Goal: Task Accomplishment & Management: Manage account settings

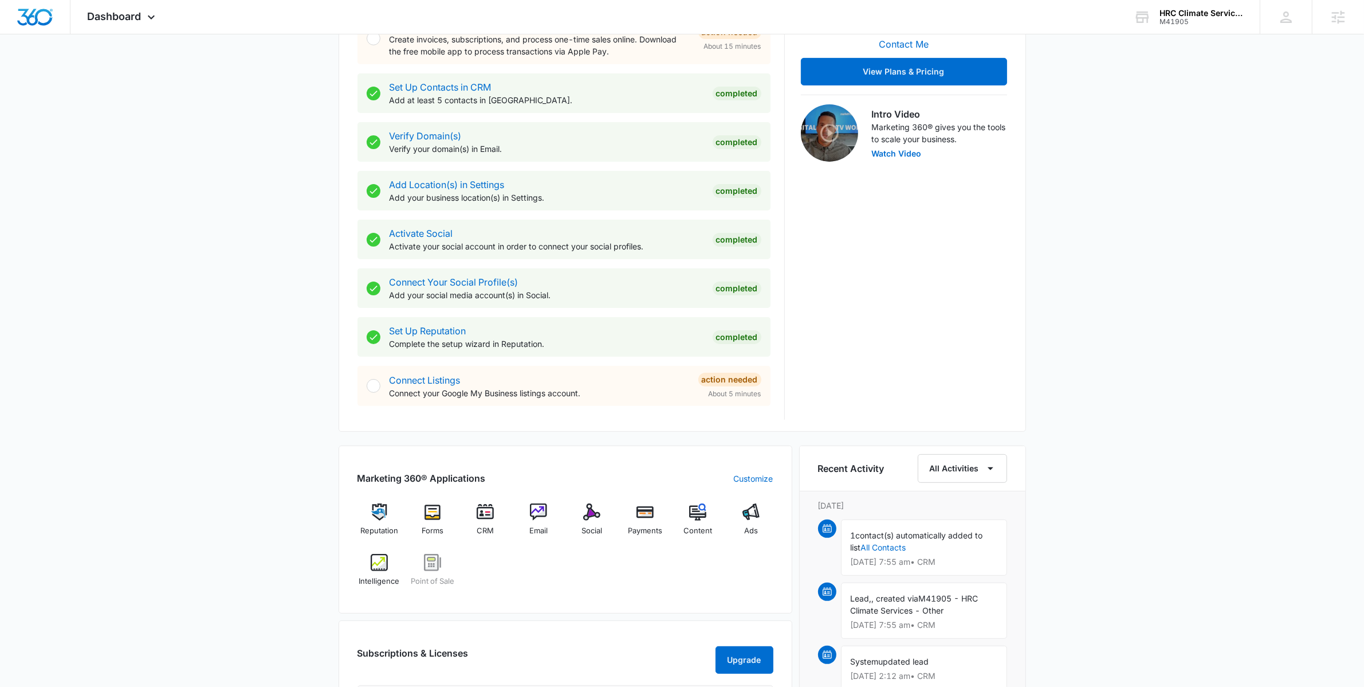
scroll to position [629, 0]
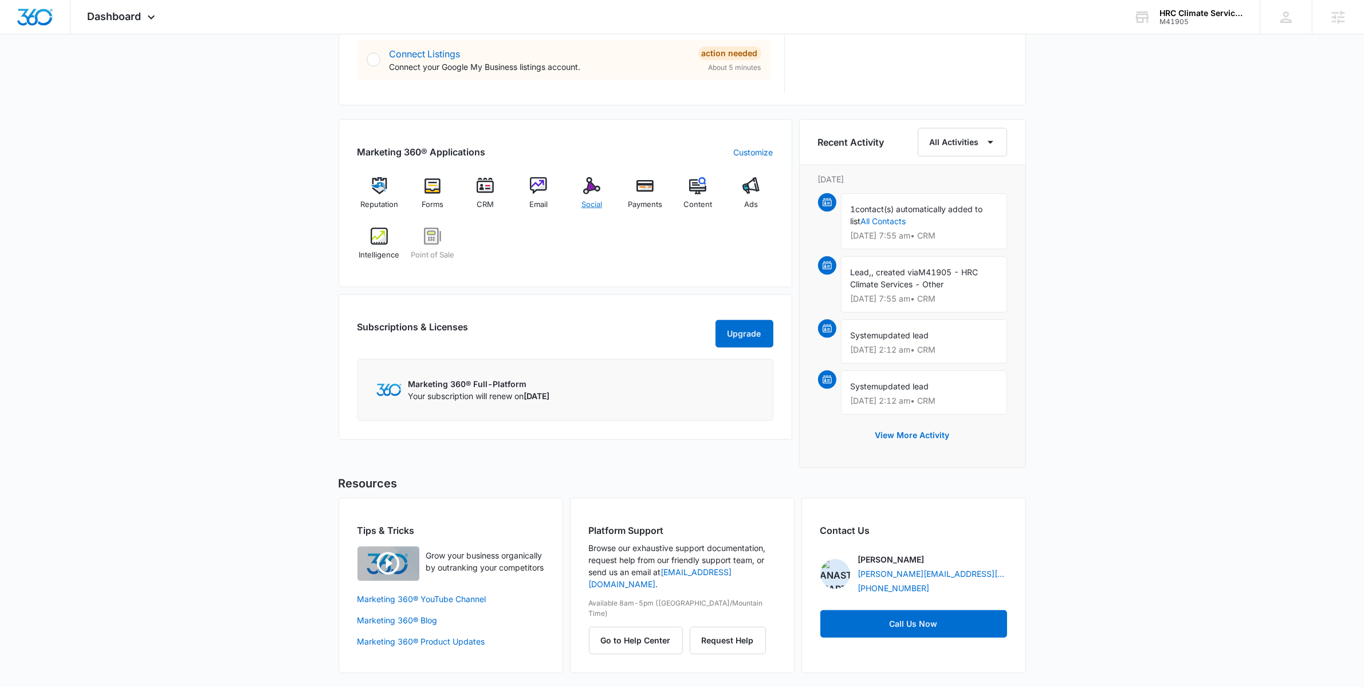
click at [592, 191] on img at bounding box center [591, 185] width 17 height 17
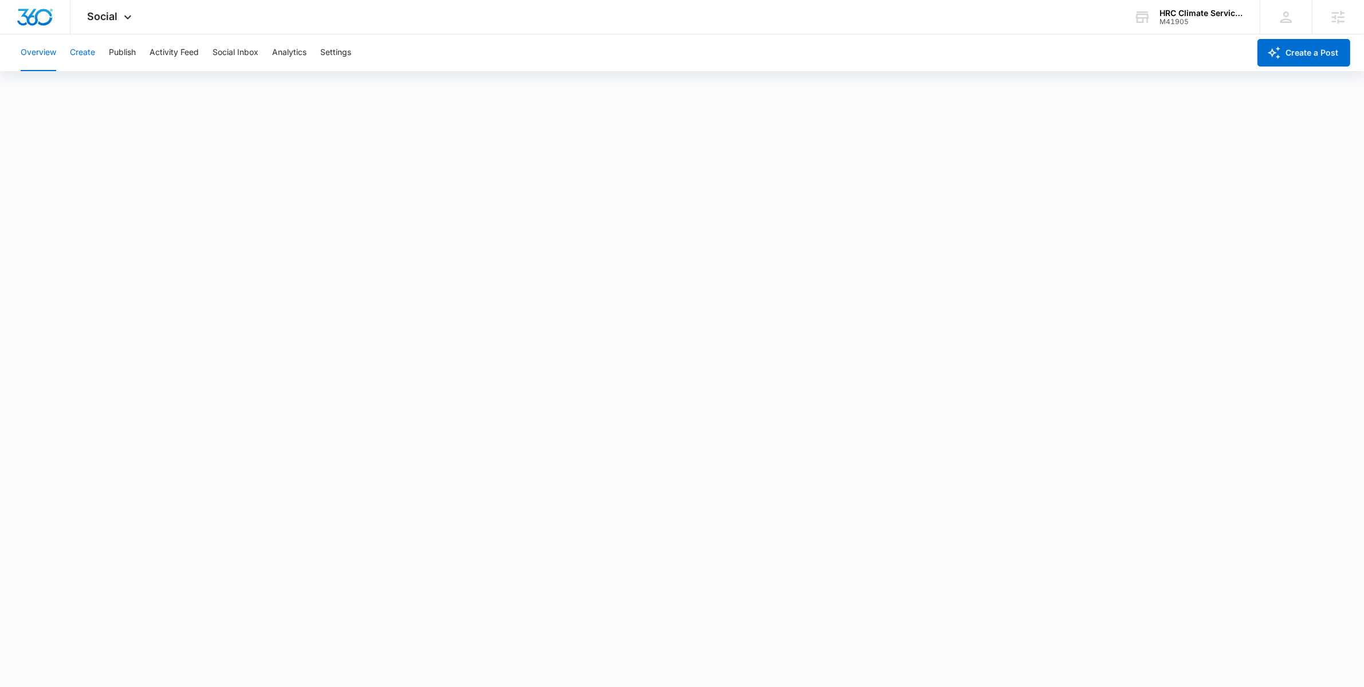
click at [95, 55] on button "Create" at bounding box center [82, 52] width 25 height 37
click at [125, 53] on button "Publish" at bounding box center [122, 52] width 27 height 37
click at [127, 21] on icon at bounding box center [128, 20] width 14 height 14
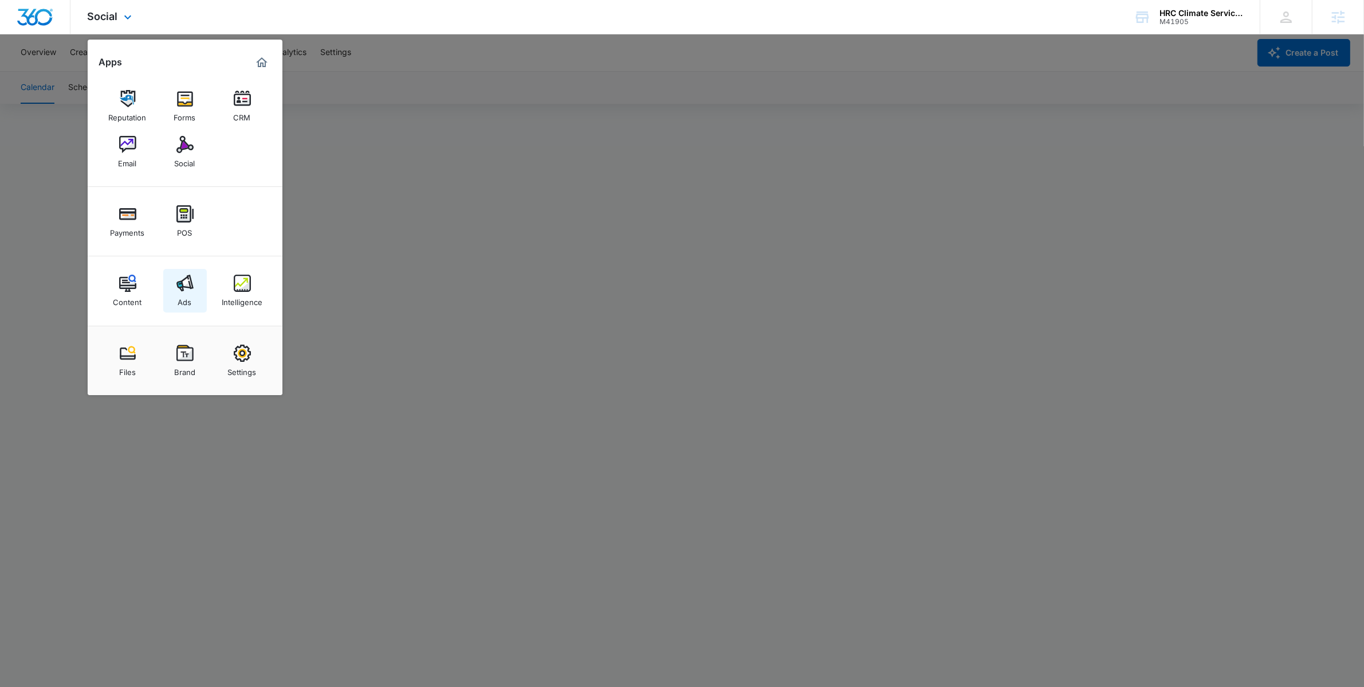
click at [186, 288] on img at bounding box center [184, 282] width 17 height 17
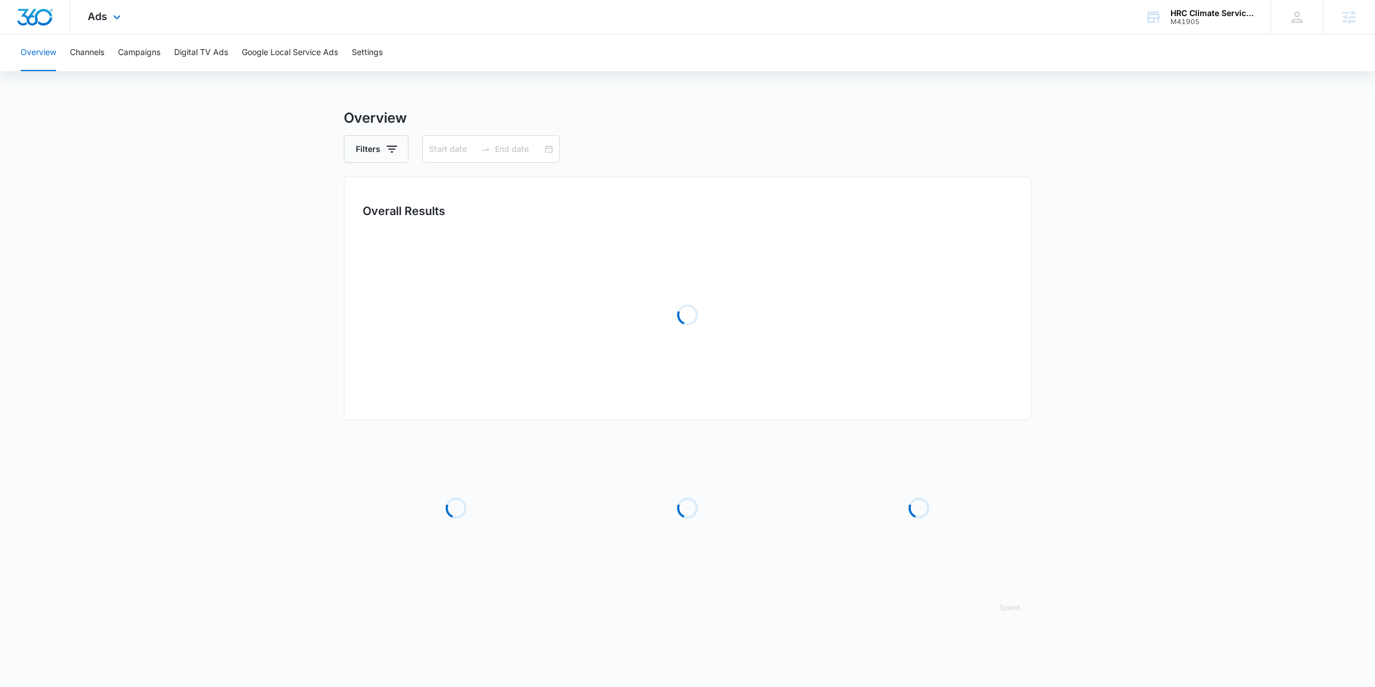
type input "[DATE]"
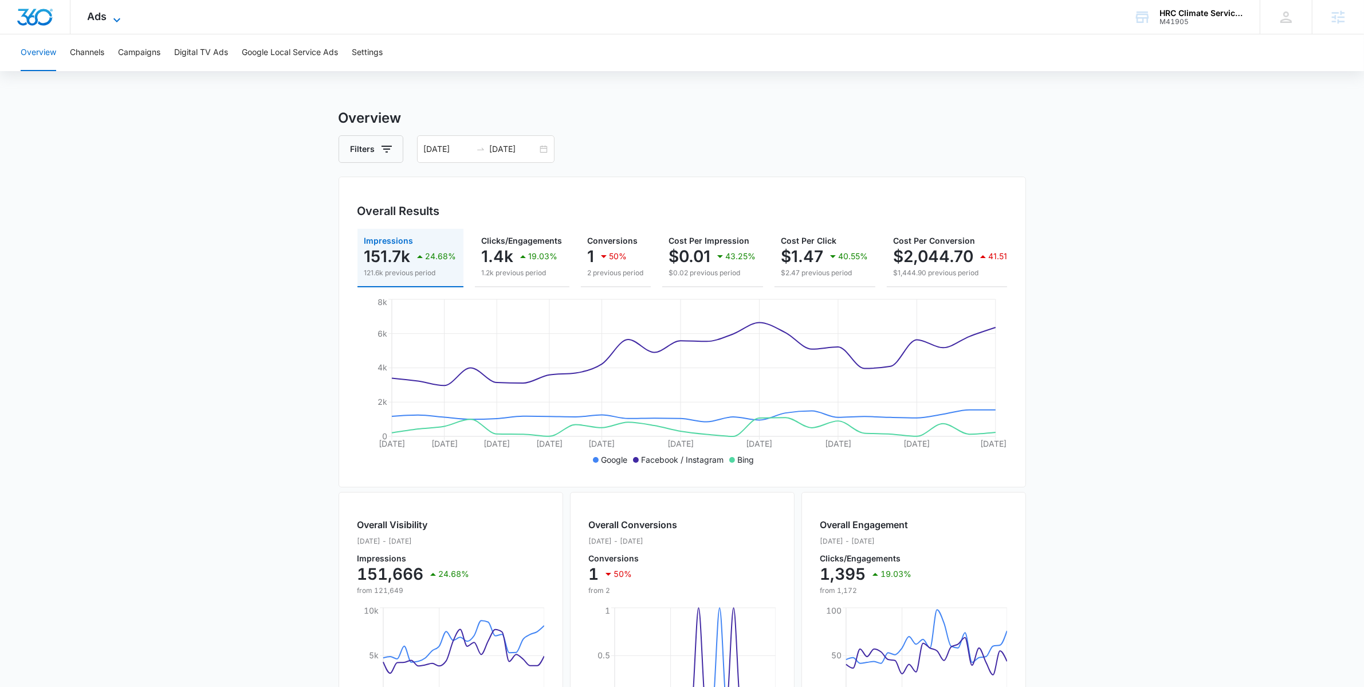
click at [99, 19] on span "Ads" at bounding box center [97, 16] width 19 height 12
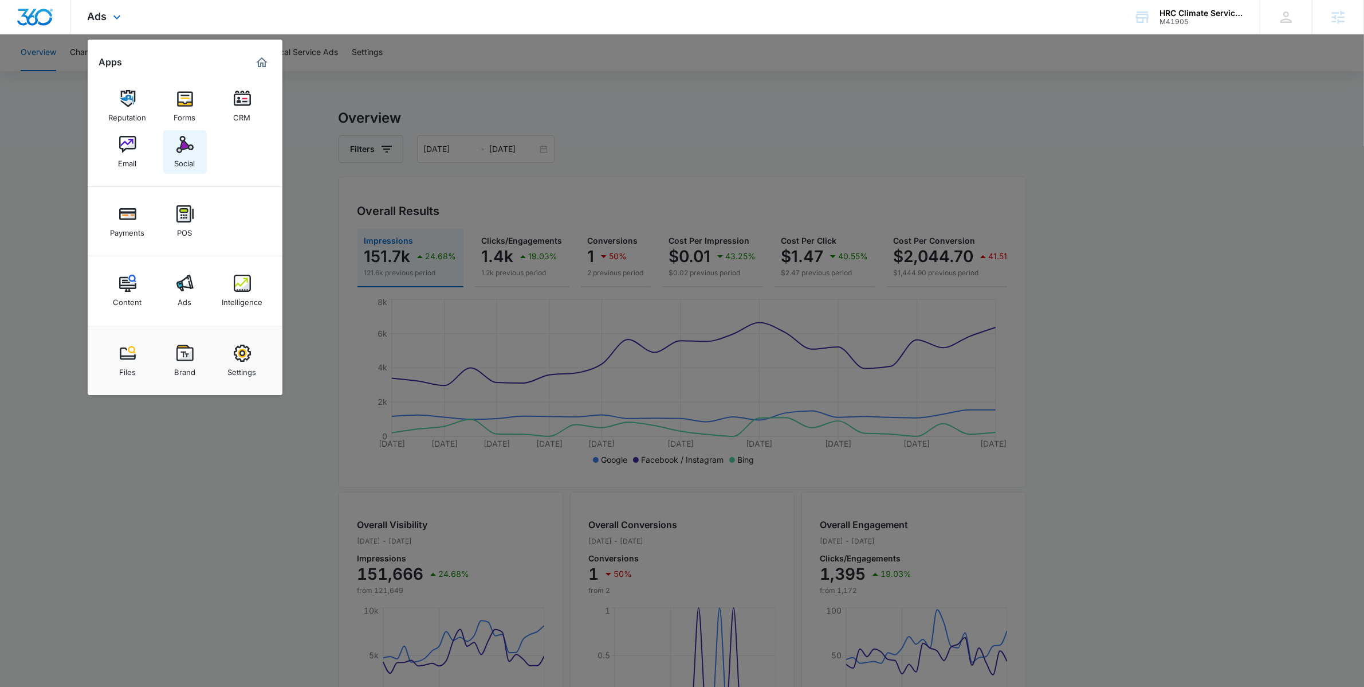
click at [170, 152] on link "Social" at bounding box center [185, 152] width 44 height 44
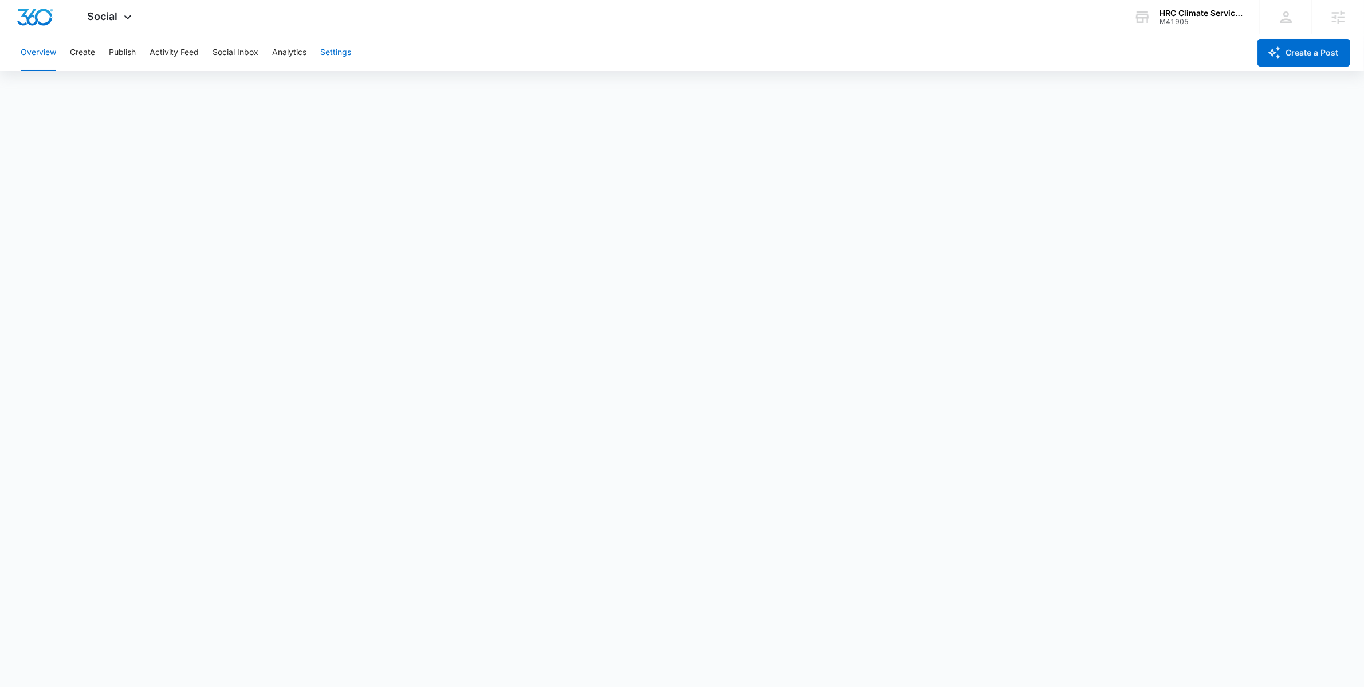
click at [323, 62] on button "Settings" at bounding box center [335, 52] width 31 height 37
click at [1184, 29] on div "HRC Climate Services M41905 Your Accounts View All" at bounding box center [1188, 17] width 143 height 34
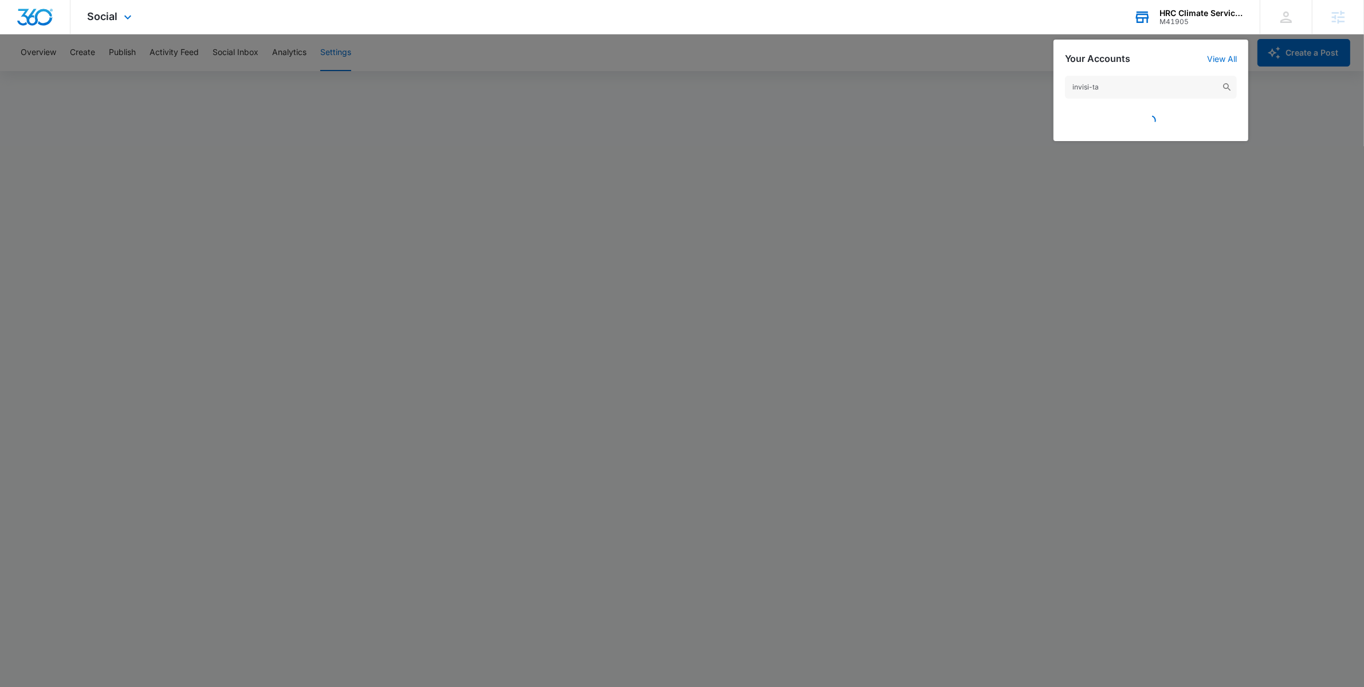
type input "invisi-tag"
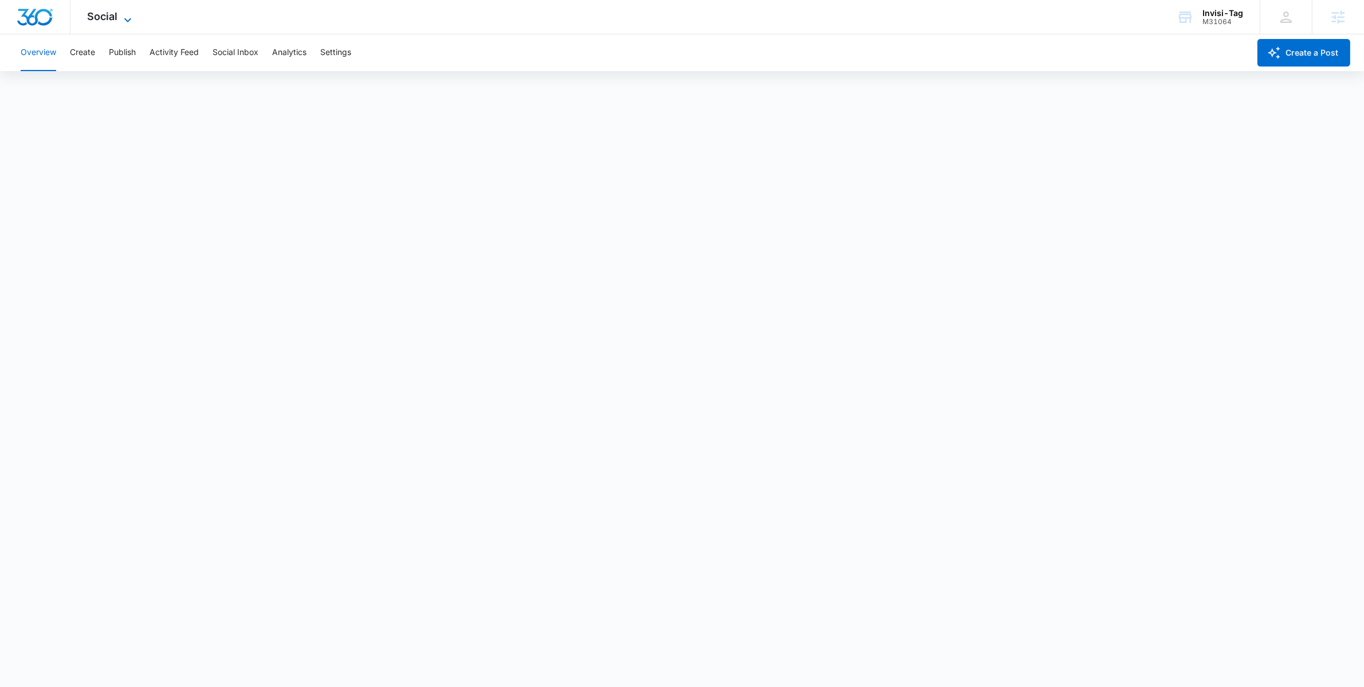
click at [108, 17] on span "Social" at bounding box center [103, 16] width 30 height 12
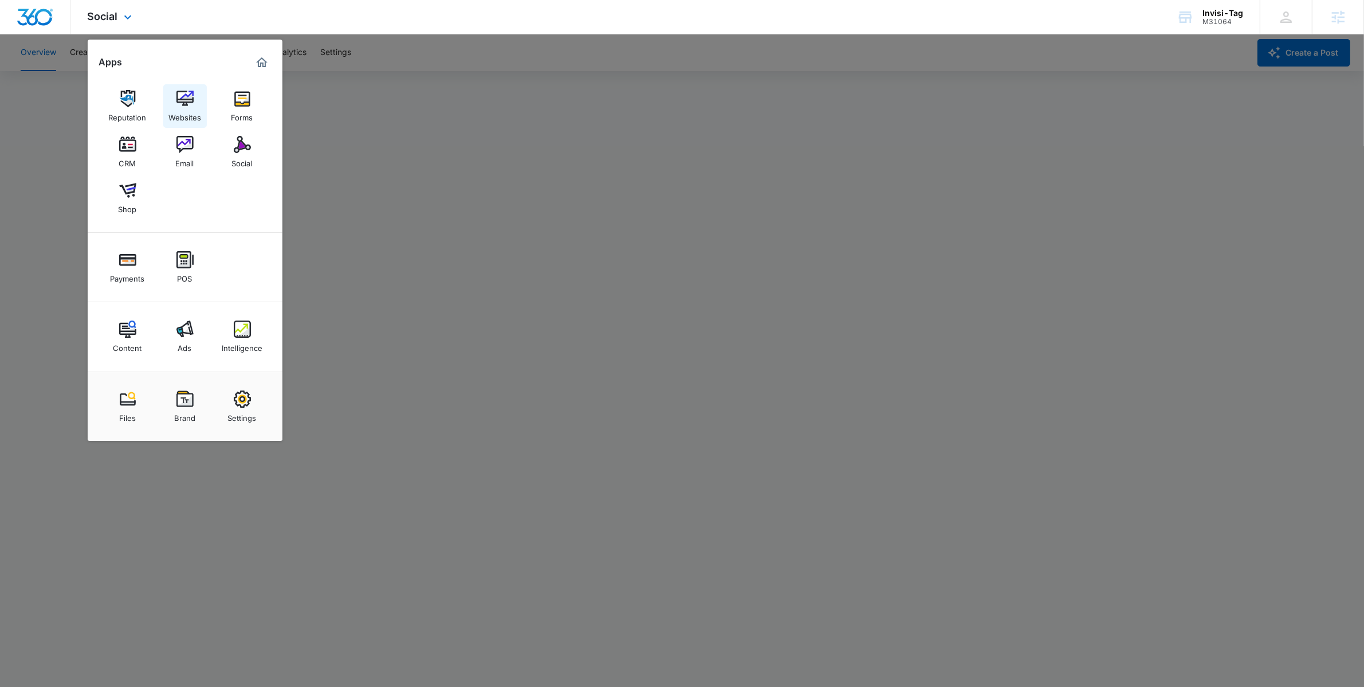
click at [193, 108] on div "Websites" at bounding box center [184, 114] width 33 height 15
